Goal: Task Accomplishment & Management: Use online tool/utility

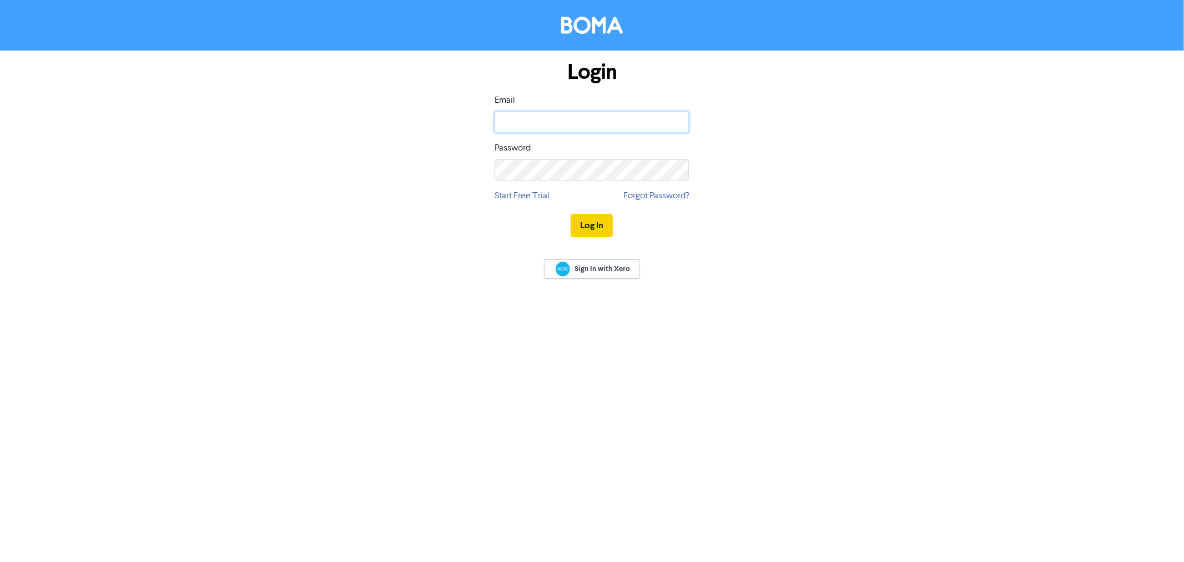
type input "[EMAIL_ADDRESS][DOMAIN_NAME]"
click at [590, 221] on button "Log In" at bounding box center [592, 225] width 42 height 23
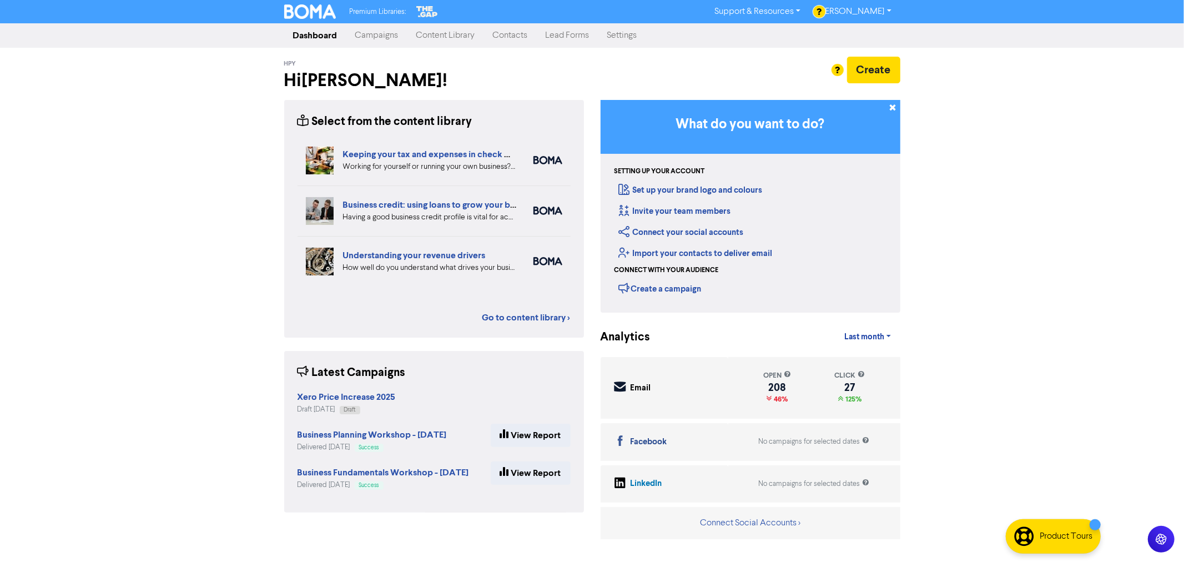
click at [384, 43] on link "Campaigns" at bounding box center [376, 35] width 61 height 22
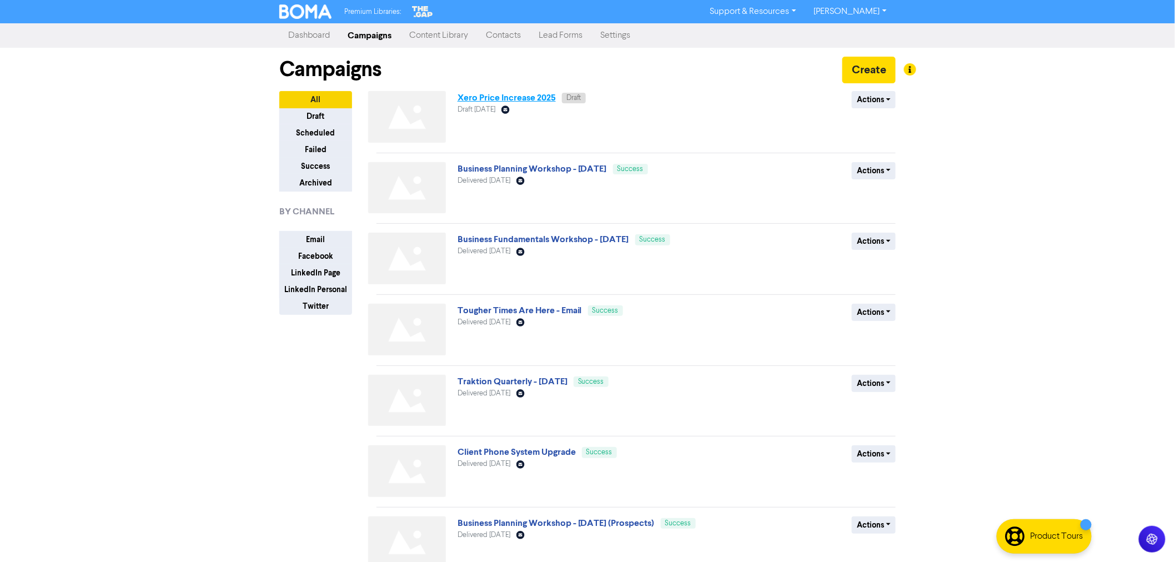
click at [511, 100] on link "Xero Price Increase 2025" at bounding box center [506, 97] width 98 height 11
